Goal: Information Seeking & Learning: Learn about a topic

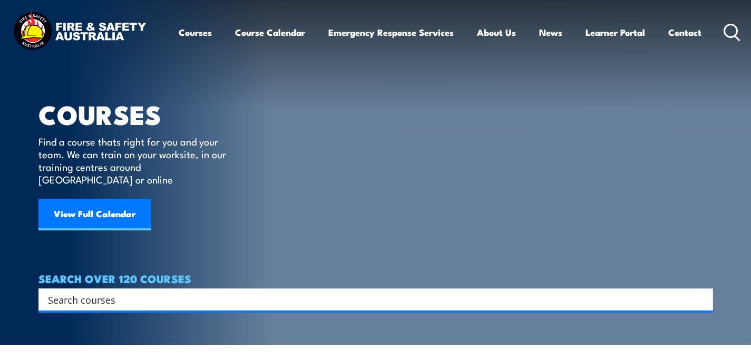
click at [160, 291] on input "Search input" at bounding box center [369, 299] width 642 height 16
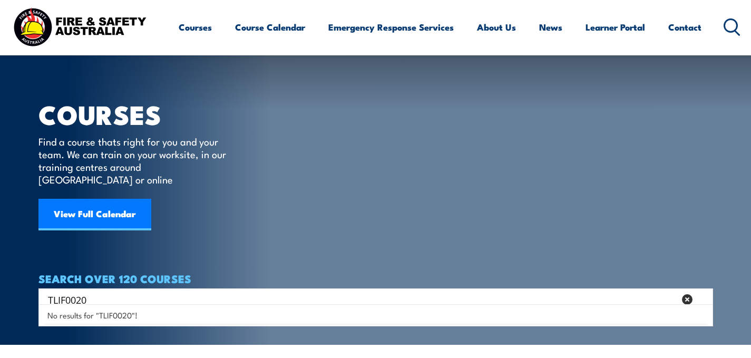
scroll to position [105, 0]
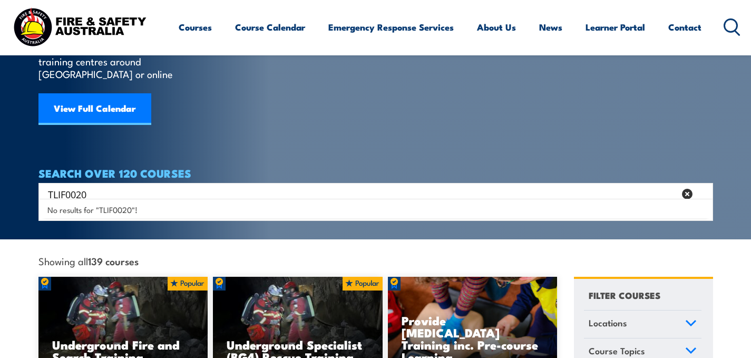
drag, startPoint x: 95, startPoint y: 181, endPoint x: 29, endPoint y: 193, distance: 66.9
click at [29, 192] on section "COURSES Find a course thats right for you and your team. We can train on your w…" at bounding box center [375, 67] width 751 height 345
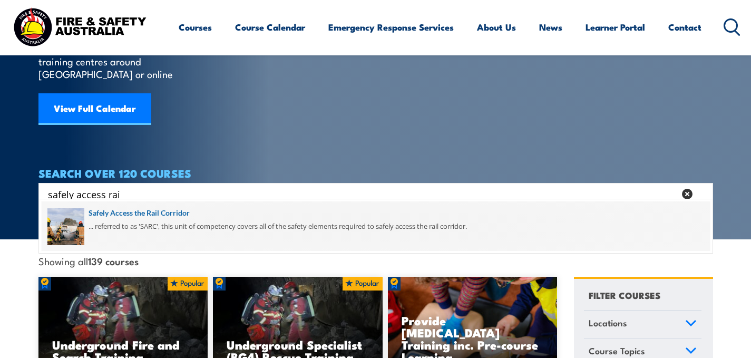
type input "safely access rai"
click at [116, 214] on span at bounding box center [376, 226] width 668 height 50
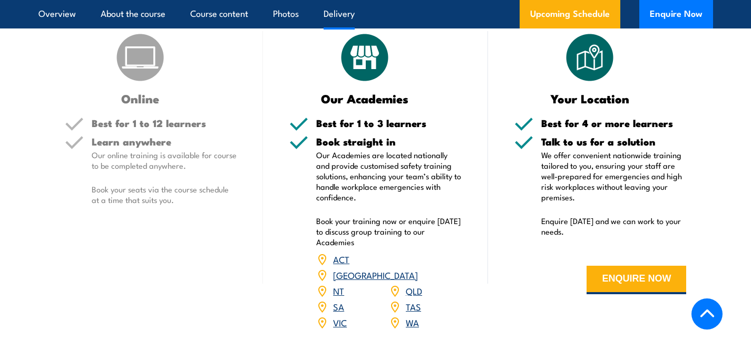
scroll to position [1212, 0]
click at [146, 159] on p "Our online training is available for course to be completed anywhere." at bounding box center [164, 159] width 145 height 21
drag, startPoint x: 144, startPoint y: 67, endPoint x: 140, endPoint y: 92, distance: 24.6
click at [145, 67] on img at bounding box center [140, 57] width 53 height 53
click at [141, 100] on h3 "Online" at bounding box center [140, 98] width 151 height 12
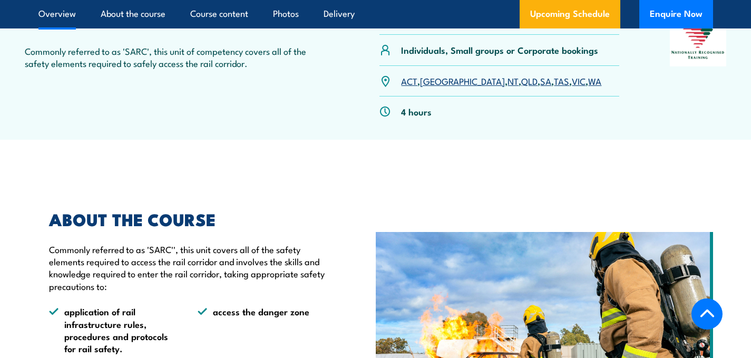
scroll to position [211, 0]
